Goal: Check status: Check status

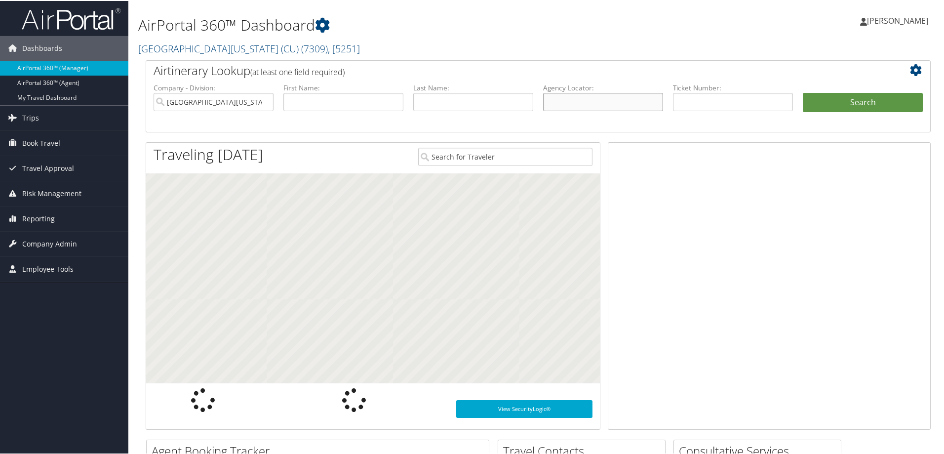
click at [580, 99] on input "text" at bounding box center [603, 101] width 120 height 18
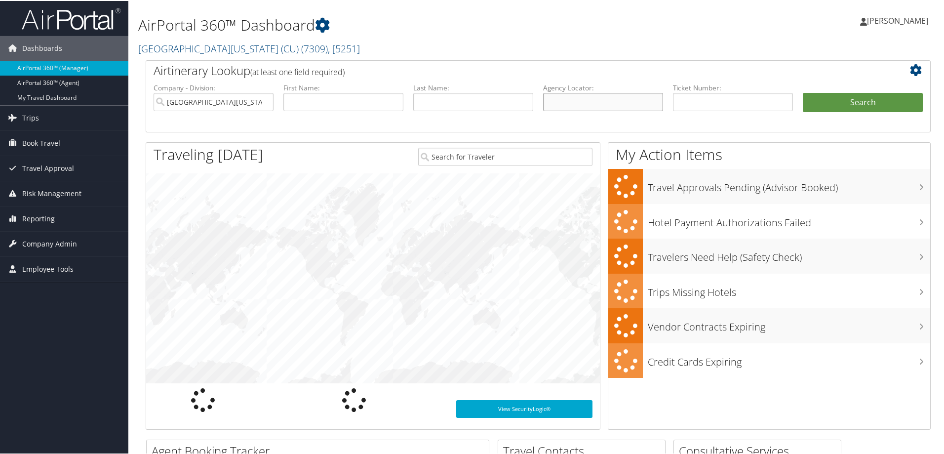
paste input "DDB3LX"
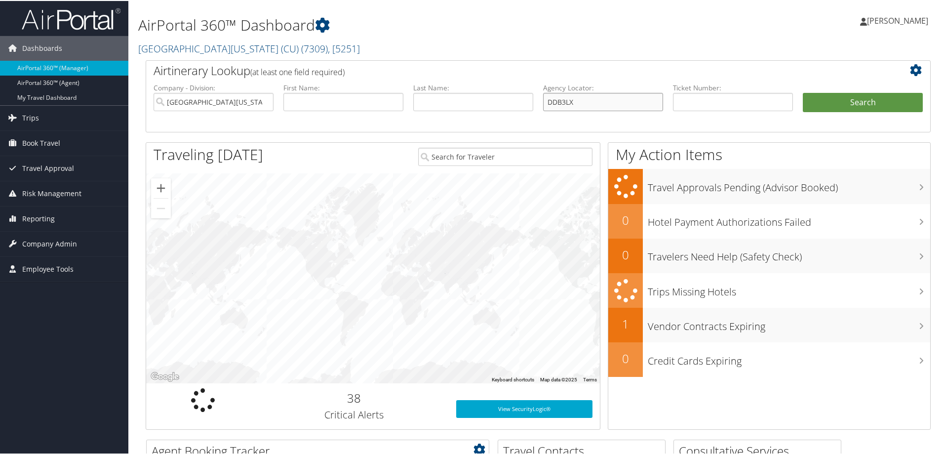
type input "DDB3LX"
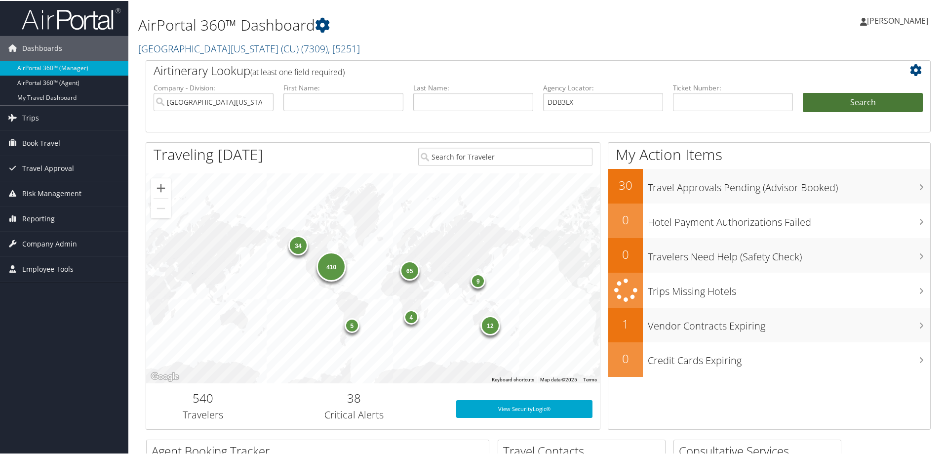
click at [849, 105] on button "Search" at bounding box center [863, 102] width 120 height 20
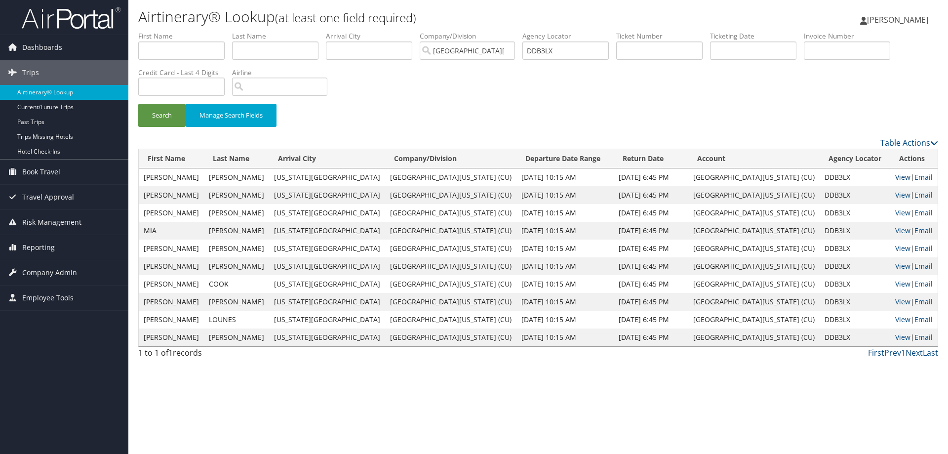
click at [895, 178] on link "View" at bounding box center [902, 176] width 15 height 9
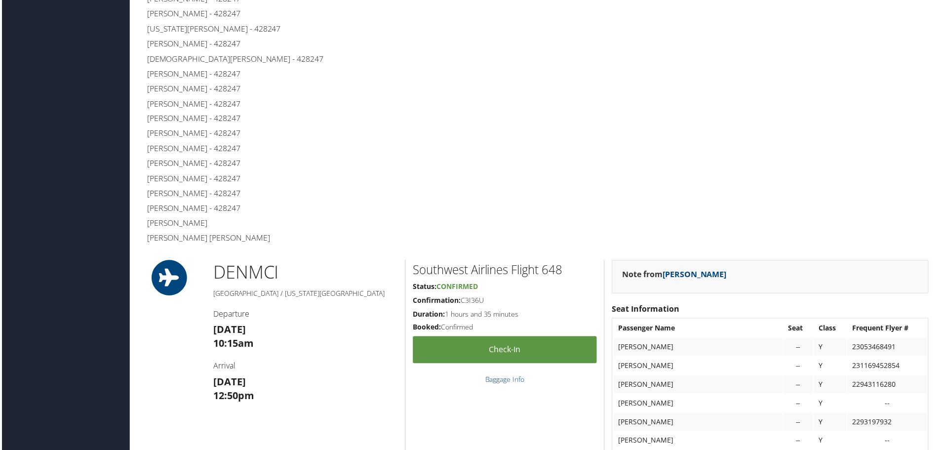
scroll to position [445, 0]
